Goal: Task Accomplishment & Management: Use online tool/utility

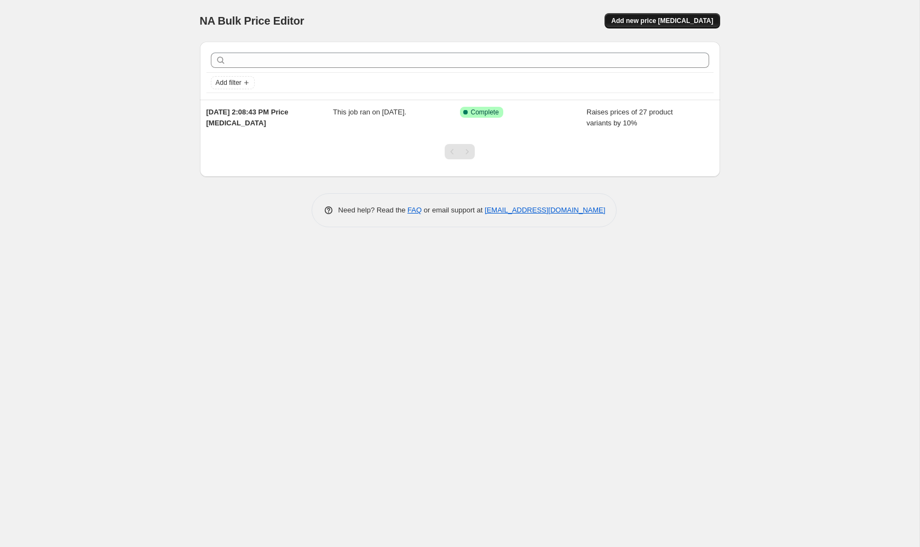
click at [660, 24] on span "Add new price change job" at bounding box center [662, 20] width 102 height 9
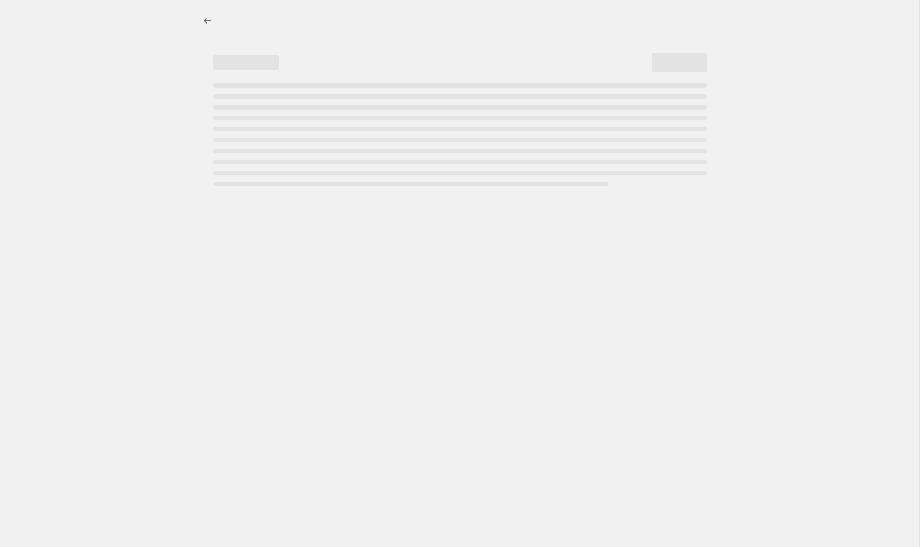
select select "percentage"
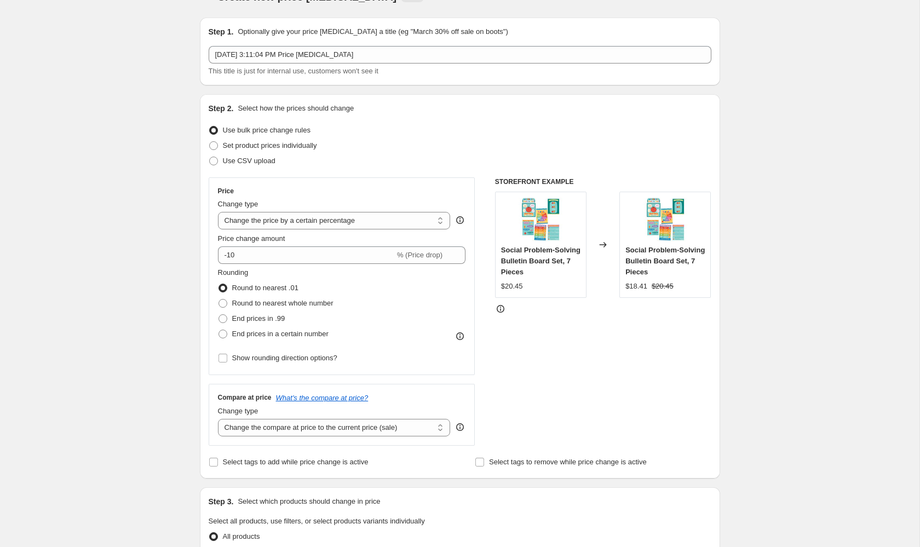
scroll to position [15, 0]
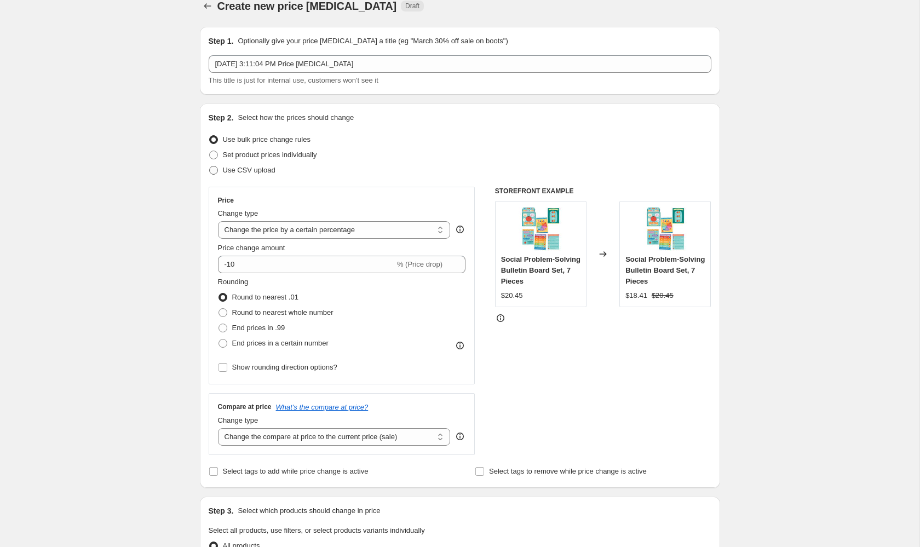
click at [250, 170] on span "Use CSV upload" at bounding box center [249, 170] width 53 height 8
click at [210, 167] on input "Use CSV upload" at bounding box center [209, 166] width 1 height 1
radio input "true"
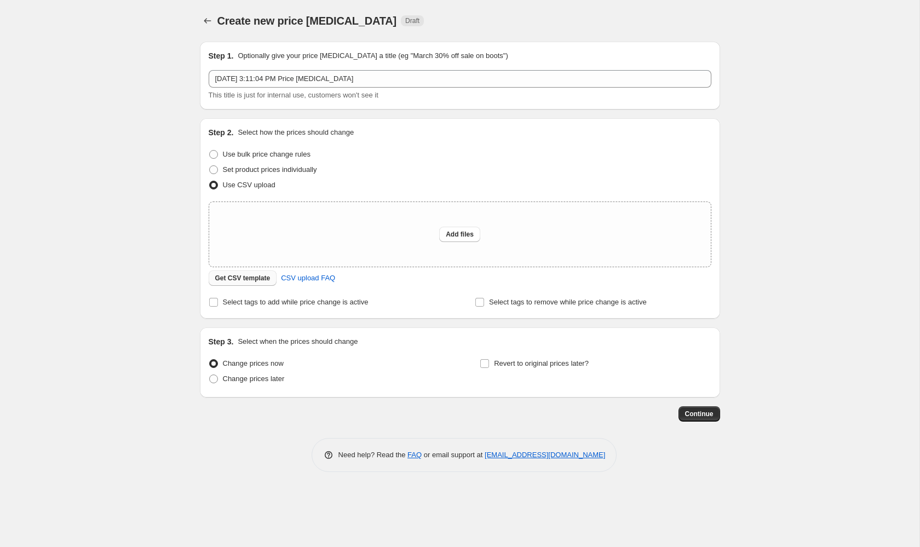
click at [255, 274] on span "Get CSV template" at bounding box center [242, 278] width 55 height 9
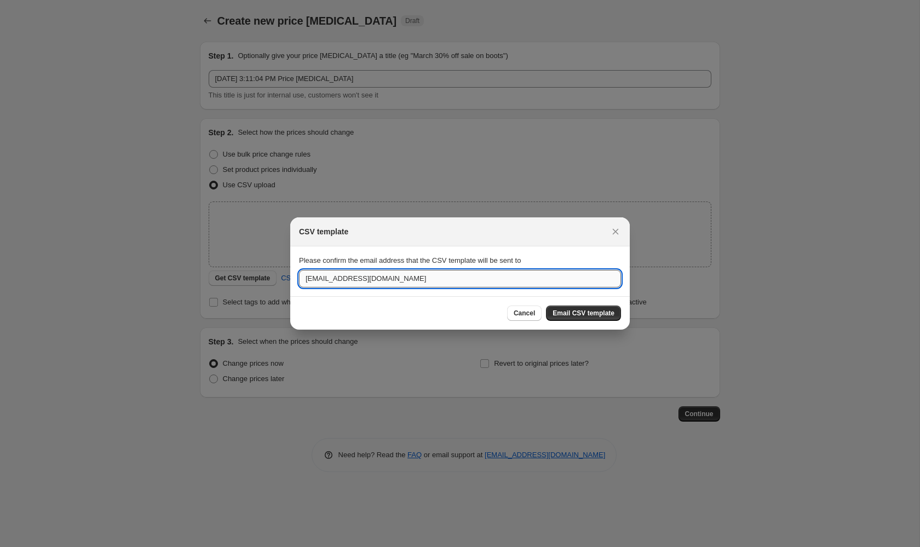
click at [472, 279] on input "info@loomini.com" at bounding box center [460, 279] width 322 height 18
click at [318, 280] on input "info@loomini.com" at bounding box center [460, 279] width 322 height 18
type input "aaron@loomini.com"
click at [583, 315] on span "Email CSV template" at bounding box center [584, 313] width 62 height 9
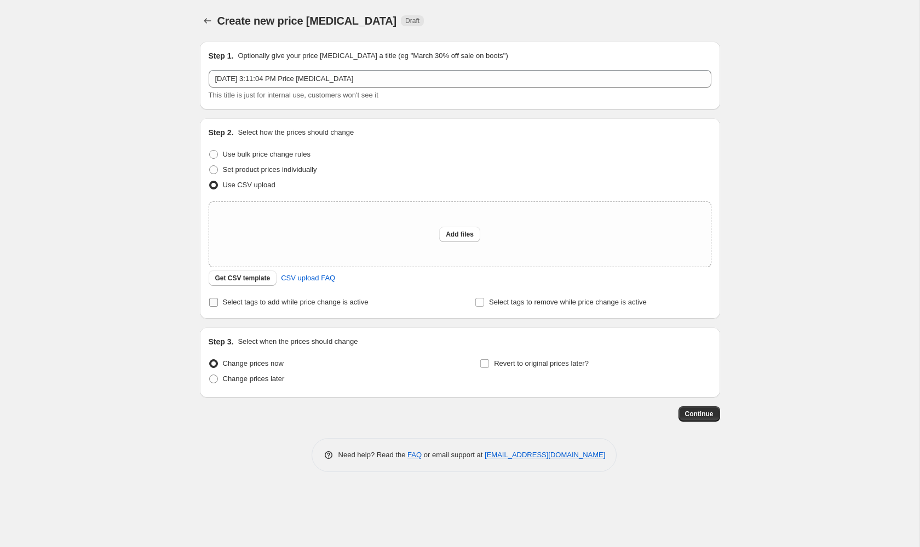
click at [347, 305] on span "Select tags to add while price change is active" at bounding box center [296, 302] width 146 height 8
click at [218, 305] on input "Select tags to add while price change is active" at bounding box center [213, 302] width 9 height 9
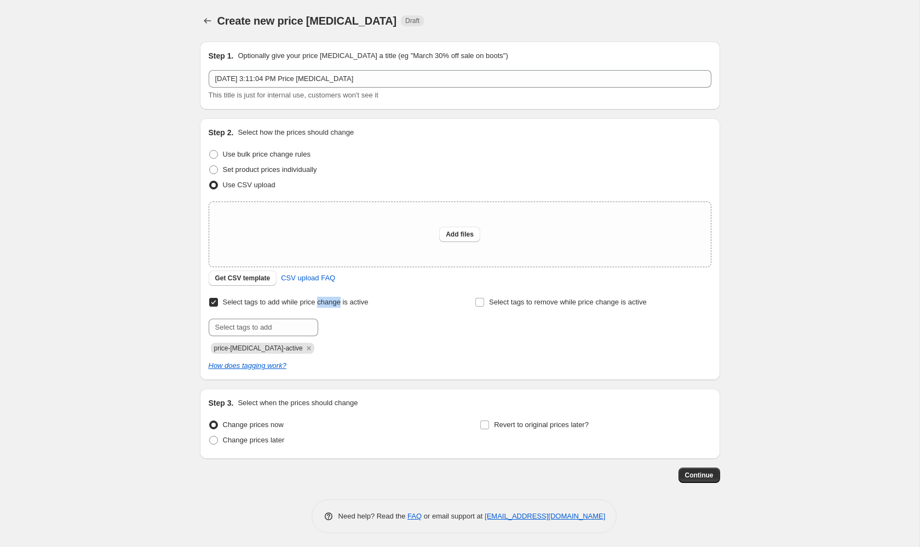
click at [347, 305] on span "Select tags to add while price change is active" at bounding box center [296, 302] width 146 height 8
click at [218, 305] on input "Select tags to add while price change is active" at bounding box center [213, 302] width 9 height 9
checkbox input "false"
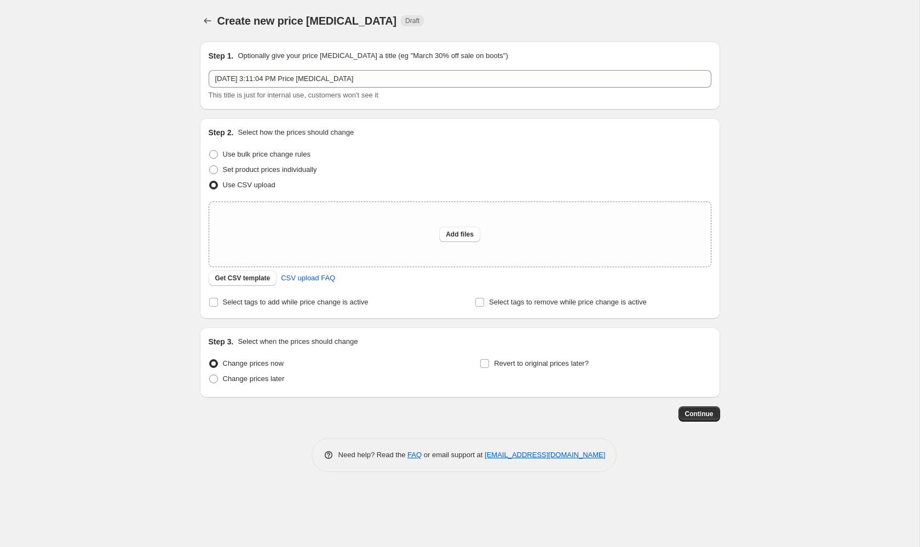
click at [433, 307] on div "Select tags to add while price change is active" at bounding box center [327, 302] width 236 height 15
